Goal: Transaction & Acquisition: Obtain resource

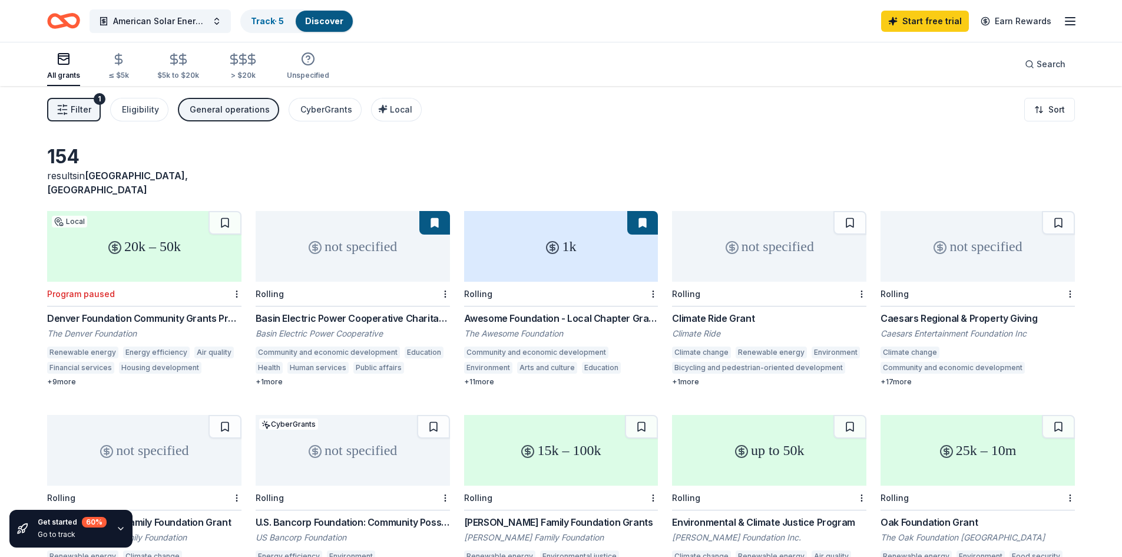
click at [88, 108] on span "Filter" at bounding box center [81, 110] width 21 height 14
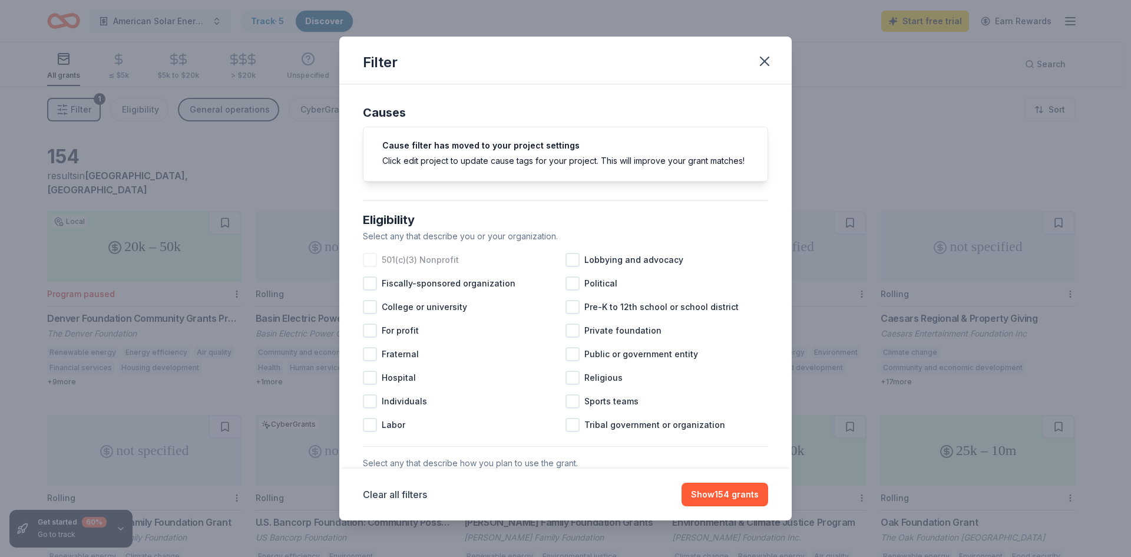
click at [366, 267] on div at bounding box center [370, 260] width 14 height 14
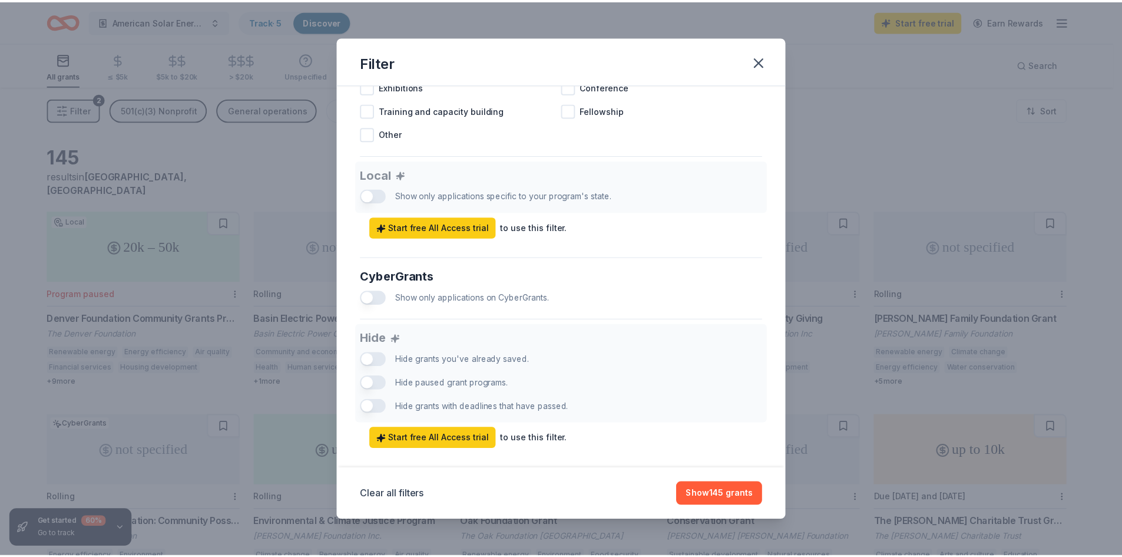
scroll to position [629, 0]
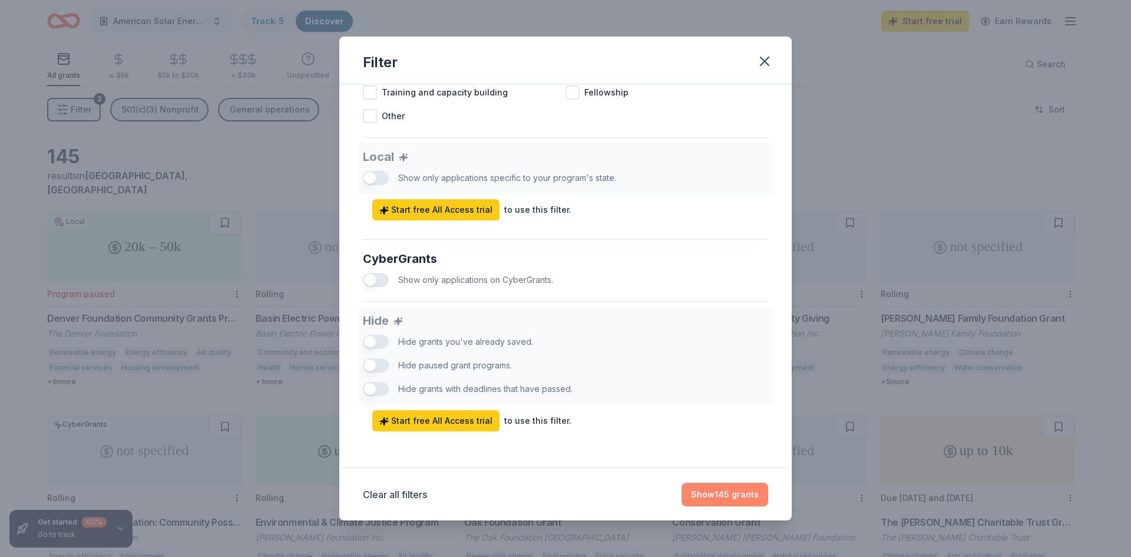
click at [709, 488] on button "Show 145 grants" at bounding box center [725, 495] width 87 height 24
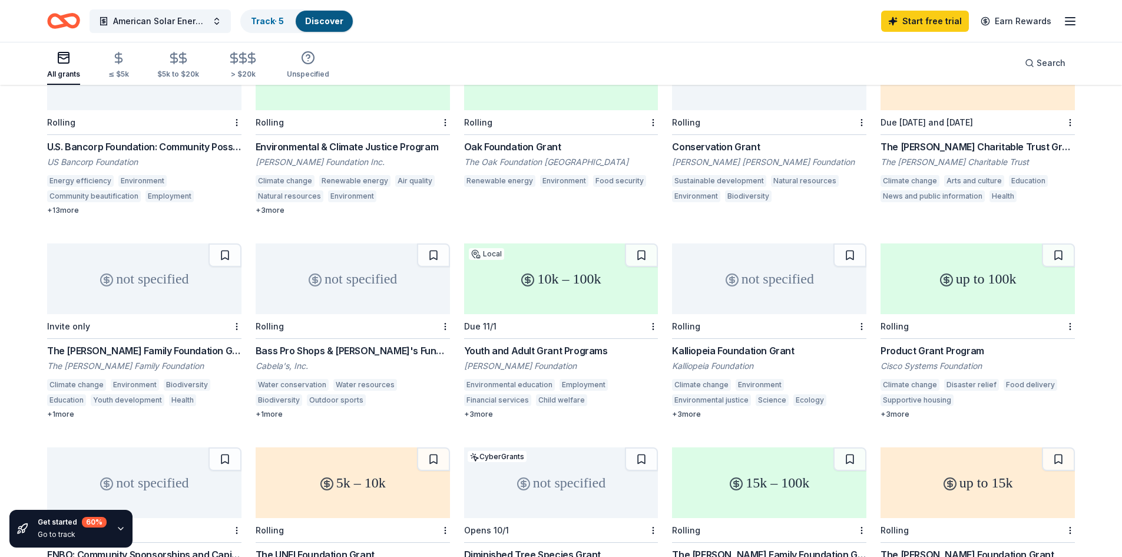
scroll to position [378, 0]
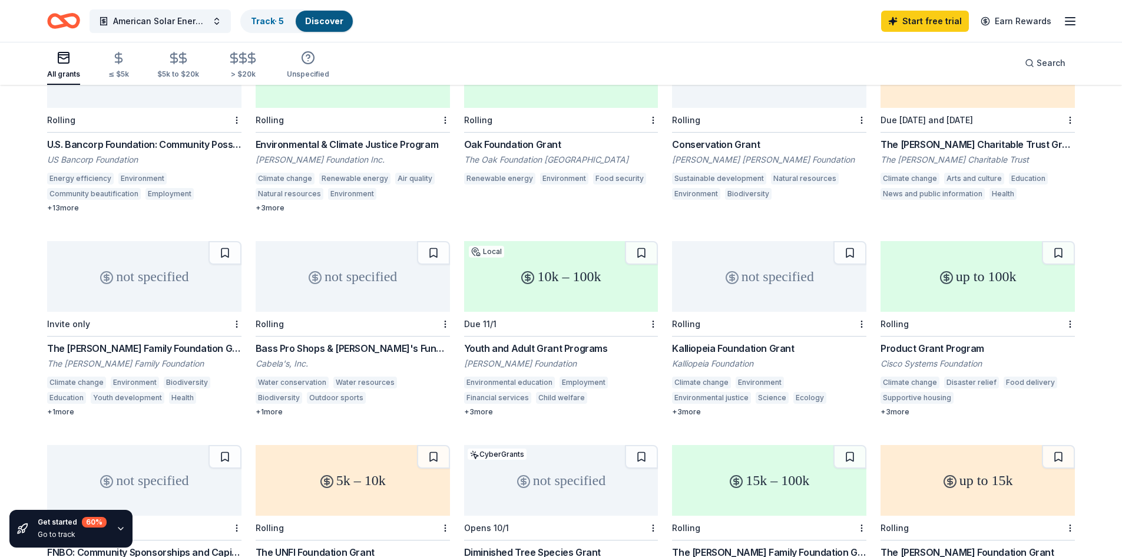
drag, startPoint x: 35, startPoint y: 339, endPoint x: 199, endPoint y: 422, distance: 183.1
click at [199, 422] on div "145 results in Boulder, CO 20k – 50k Local Program paused Denver Foundation Com…" at bounding box center [561, 414] width 1122 height 1413
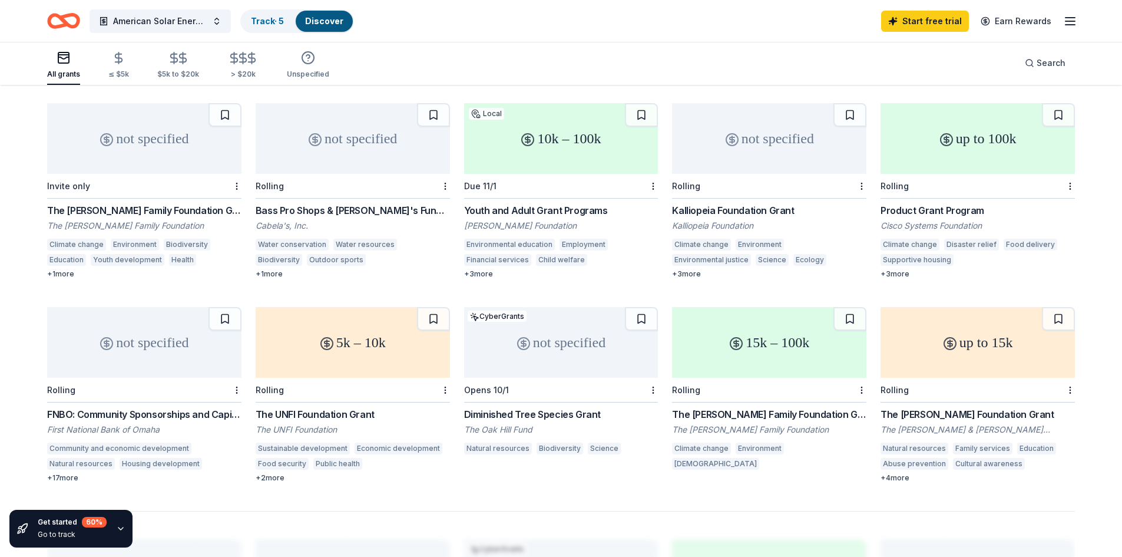
scroll to position [515, 0]
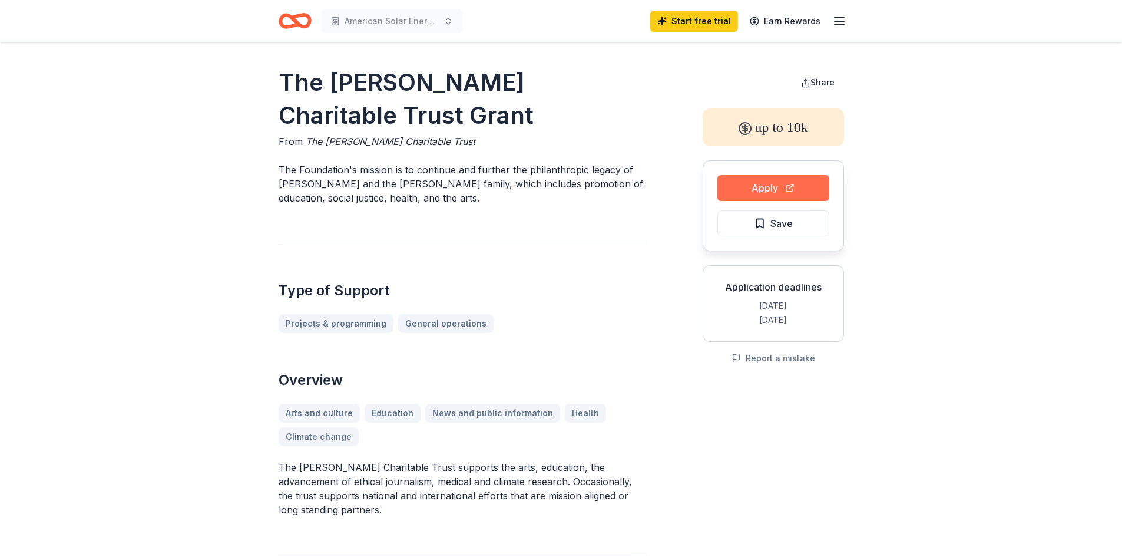
click at [773, 193] on button "Apply" at bounding box center [774, 188] width 112 height 26
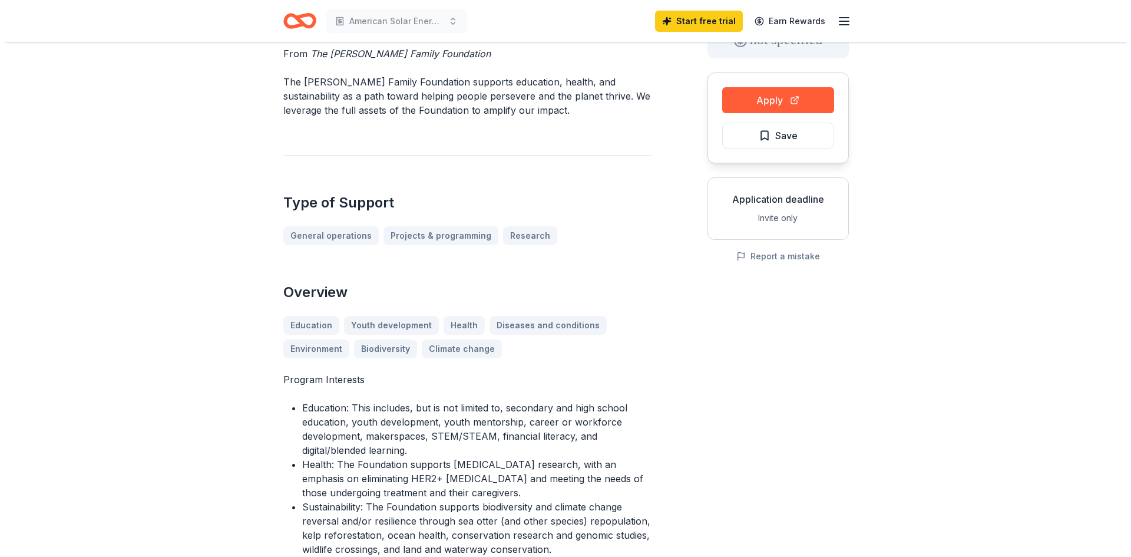
scroll to position [88, 0]
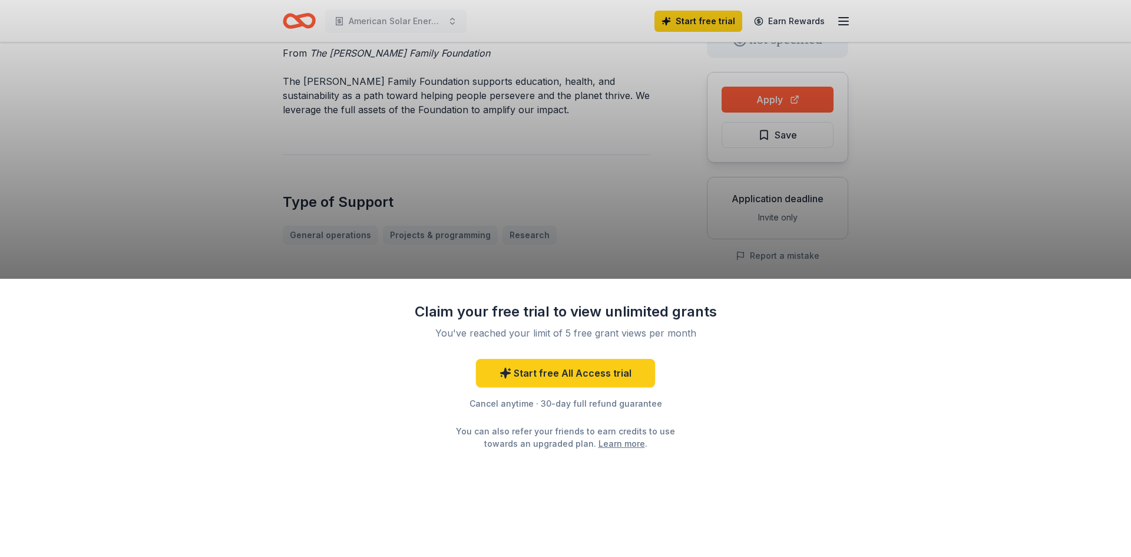
click at [513, 197] on div "Claim your free trial to view unlimited grants You've reached your limit of 5 f…" at bounding box center [565, 278] width 1131 height 557
click at [567, 204] on div "Claim your free trial to view unlimited grants You've reached your limit of 5 f…" at bounding box center [565, 278] width 1131 height 557
